Goal: Transaction & Acquisition: Purchase product/service

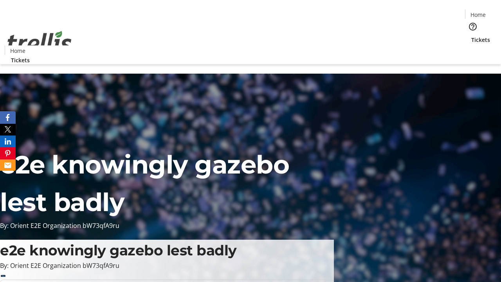
click at [471, 36] on span "Tickets" at bounding box center [480, 40] width 19 height 8
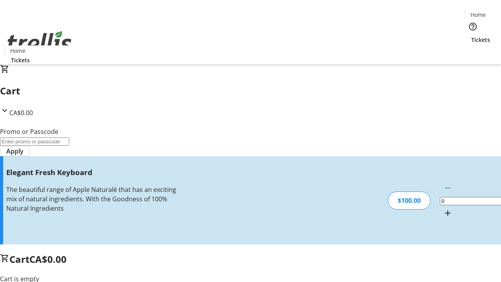
click at [443, 208] on mat-icon "Increment by one" at bounding box center [447, 212] width 9 height 9
type input "1"
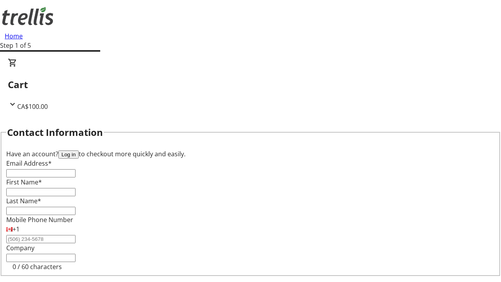
type input "FREE"
type input "[PERSON_NAME][EMAIL_ADDRESS][DOMAIN_NAME]"
type input "[PERSON_NAME]"
type input "Crooks"
